Goal: Task Accomplishment & Management: Complete application form

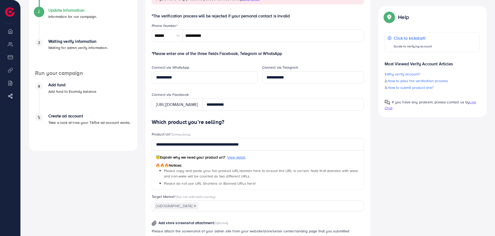
scroll to position [87, 0]
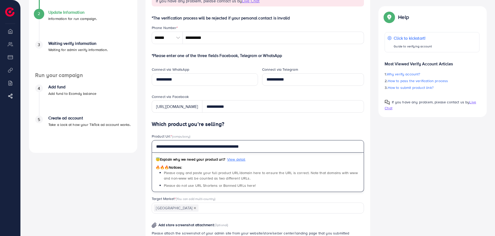
click at [272, 148] on input "**********" at bounding box center [258, 146] width 213 height 12
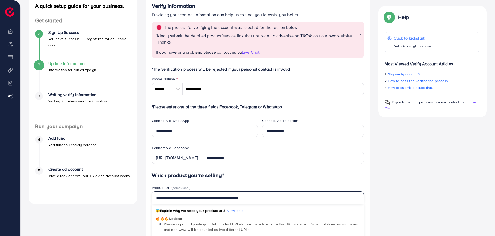
scroll to position [35, 0]
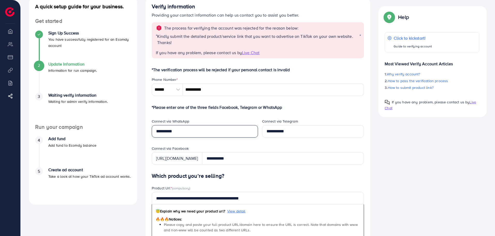
click at [224, 135] on input "**********" at bounding box center [205, 131] width 106 height 12
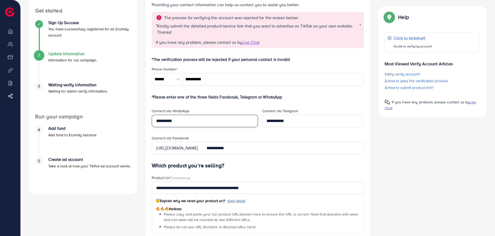
scroll to position [87, 0]
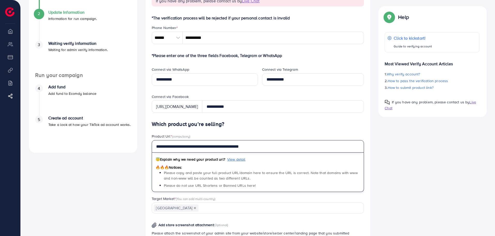
drag, startPoint x: 284, startPoint y: 146, endPoint x: 36, endPoint y: 145, distance: 247.8
click at [35, 145] on div "A quick setup guide for your business. Get started Sign Up Success You have suc…" at bounding box center [258, 150] width 466 height 411
paste input "text"
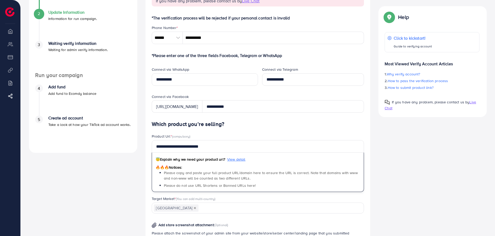
click at [385, 190] on div "A quick setup guide for your business. Get started Sign Up Success You have suc…" at bounding box center [258, 150] width 466 height 411
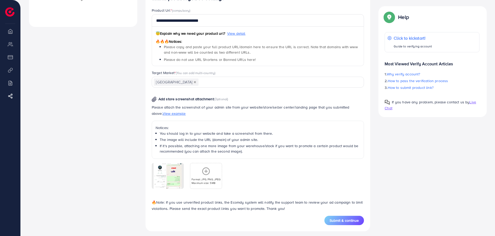
scroll to position [216, 0]
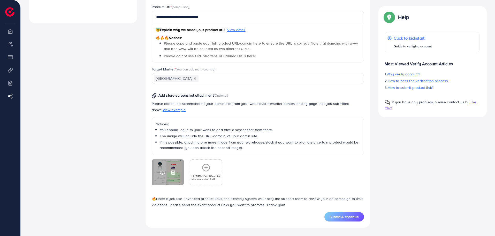
click at [174, 173] on icon at bounding box center [172, 171] width 5 height 5
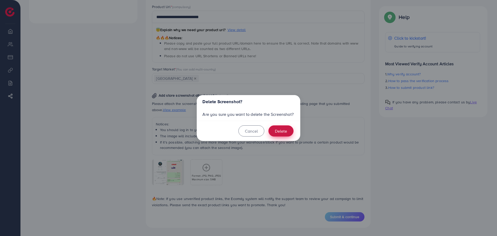
click at [285, 134] on button "Delete" at bounding box center [280, 130] width 25 height 11
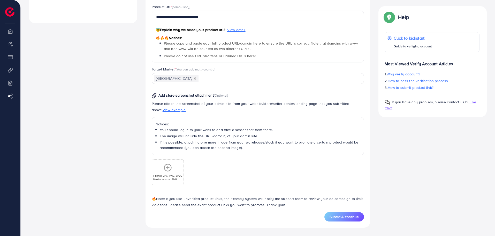
click at [173, 173] on div "Format: JPG, PNG, JPEG Maximum size: 5MB" at bounding box center [167, 172] width 31 height 18
click at [171, 171] on icon at bounding box center [168, 167] width 8 height 8
click at [357, 215] on span "Submit & continue" at bounding box center [344, 216] width 29 height 5
type input "**********"
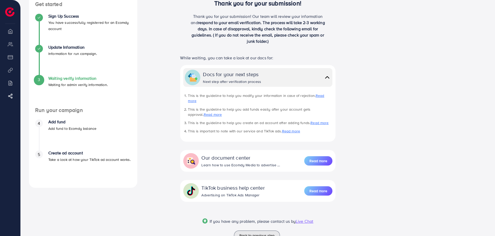
click at [332, 73] on div "Docs for your next steps Next step after verification process" at bounding box center [257, 77] width 149 height 19
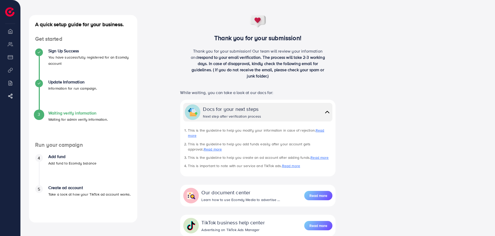
scroll to position [16, 0]
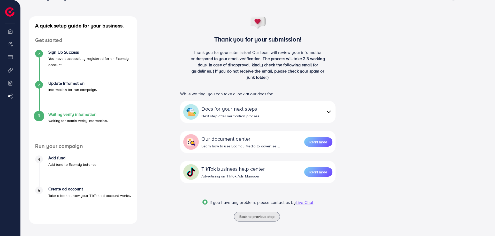
click at [323, 110] on div "Docs for your next steps Next step after verification process" at bounding box center [266, 112] width 131 height 14
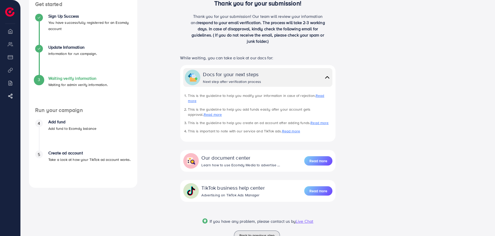
click at [320, 77] on div "Docs for your next steps Next step after verification process" at bounding box center [267, 77] width 128 height 14
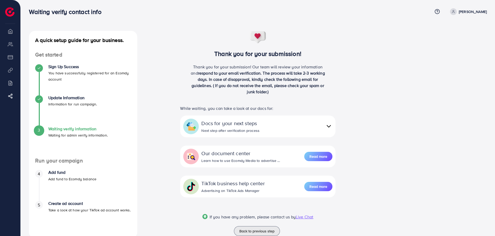
scroll to position [0, 0]
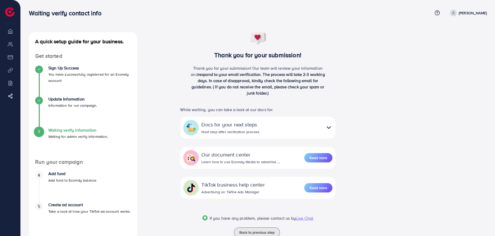
click at [465, 13] on p "[PERSON_NAME]" at bounding box center [473, 13] width 28 height 6
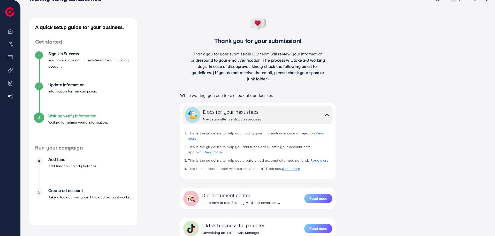
scroll to position [65, 0]
